Goal: Transaction & Acquisition: Download file/media

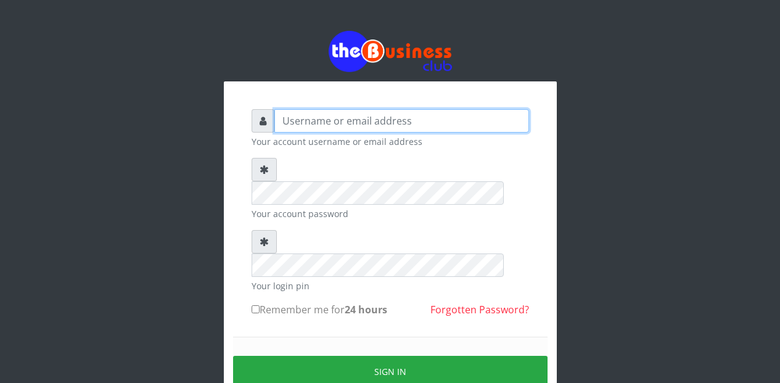
type input "Etinyin"
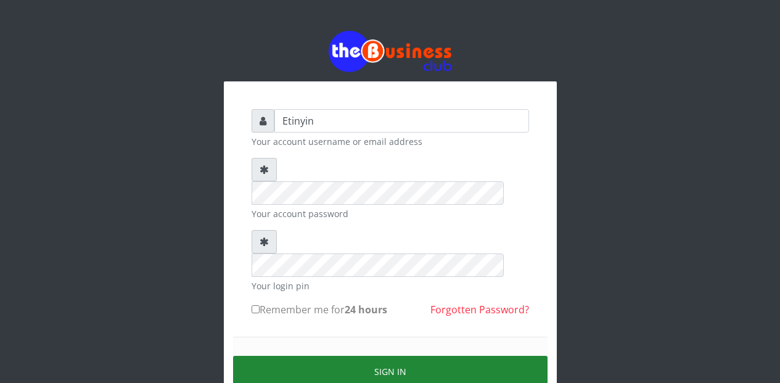
click at [387, 356] on button "Sign in" at bounding box center [390, 371] width 315 height 31
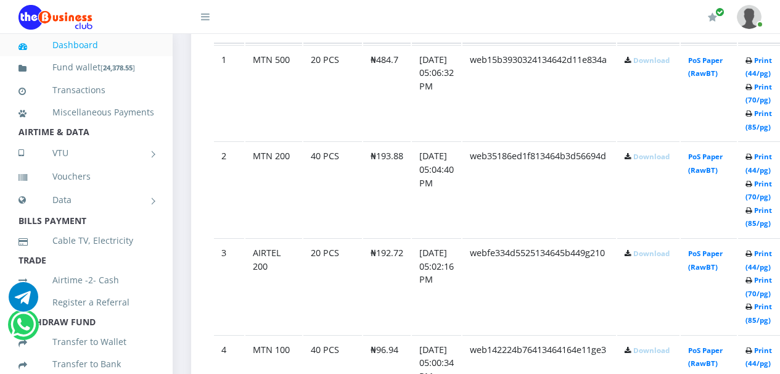
scroll to position [740, 0]
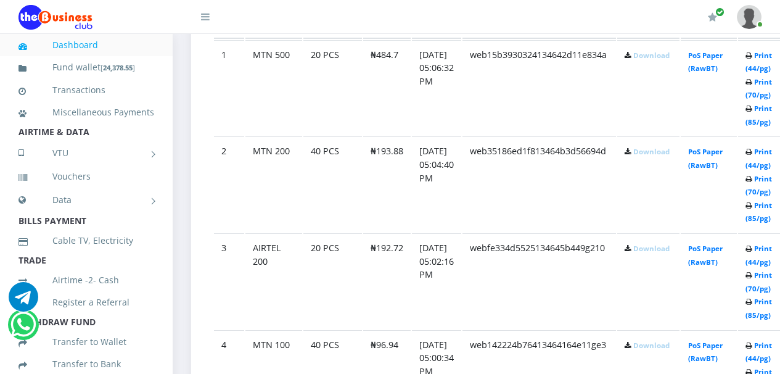
click at [666, 59] on link "Download" at bounding box center [652, 55] width 36 height 9
click at [666, 154] on link "Download" at bounding box center [652, 151] width 36 height 9
click at [666, 251] on link "Download" at bounding box center [652, 248] width 36 height 9
click at [669, 349] on link "Download" at bounding box center [652, 345] width 36 height 9
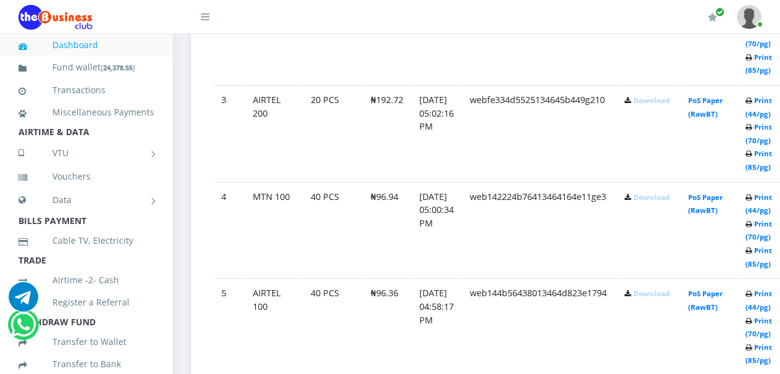
scroll to position [893, 0]
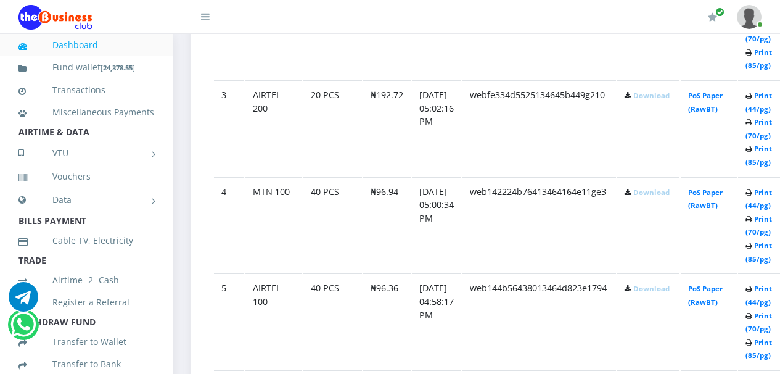
click at [665, 293] on link "Download" at bounding box center [652, 288] width 36 height 9
click at [511, 42] on td "web35186ed1f813464b3d56694d" at bounding box center [540, 31] width 154 height 96
